Goal: Task Accomplishment & Management: Use online tool/utility

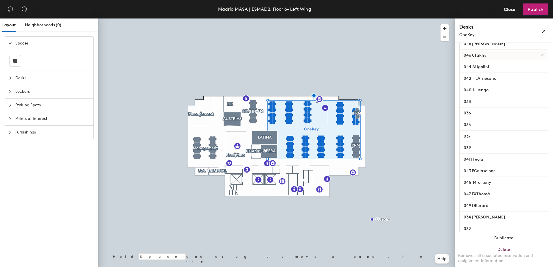
scroll to position [376, 0]
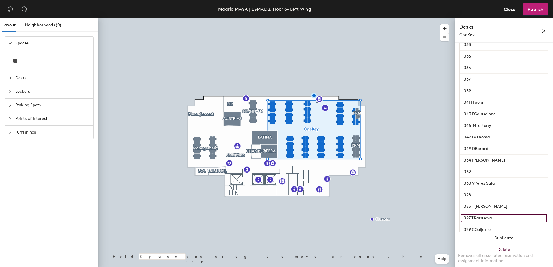
click at [497, 222] on input "027 TKaraseva" at bounding box center [504, 218] width 86 height 8
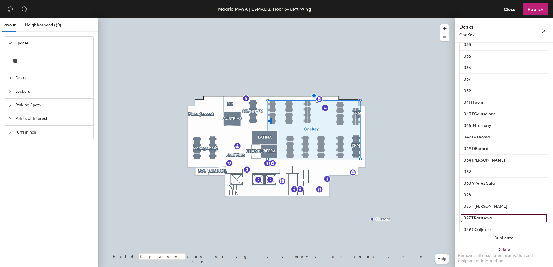
click at [496, 222] on input "027 TKaraseva" at bounding box center [504, 218] width 86 height 8
type input "027"
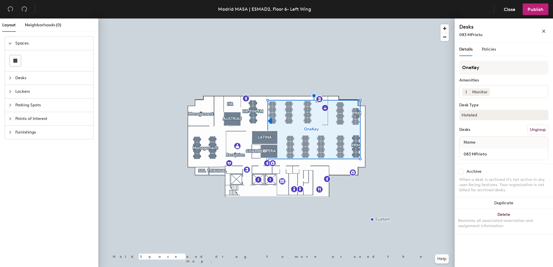
scroll to position [0, 0]
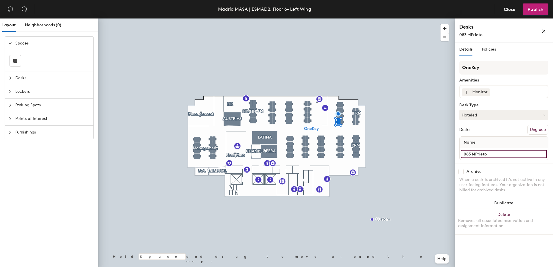
click at [495, 154] on input "083 MPrieto" at bounding box center [504, 154] width 86 height 8
type input "083"
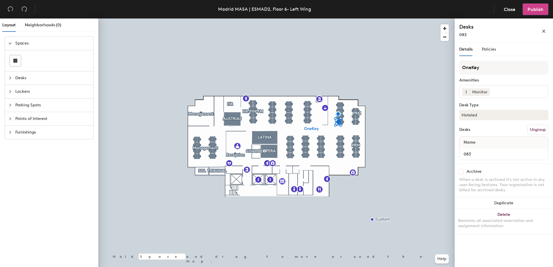
click at [533, 7] on span "Publish" at bounding box center [535, 9] width 16 height 5
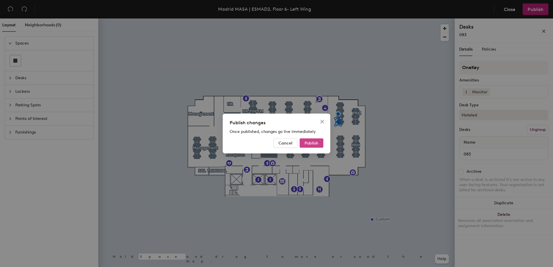
click at [315, 142] on span "Publish" at bounding box center [311, 143] width 14 height 5
